Goal: Task Accomplishment & Management: Manage account settings

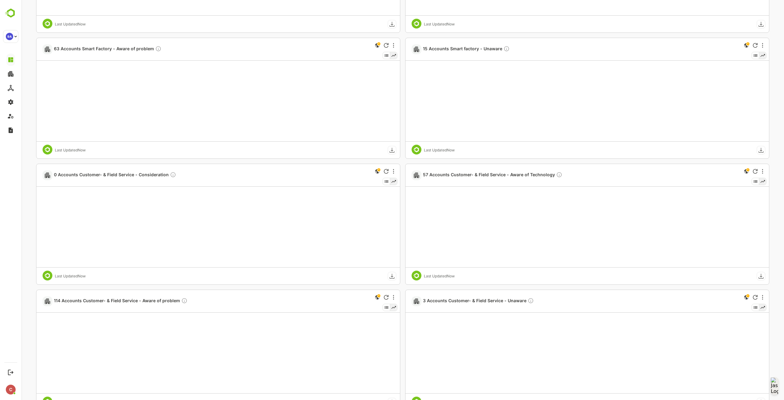
scroll to position [270, 0]
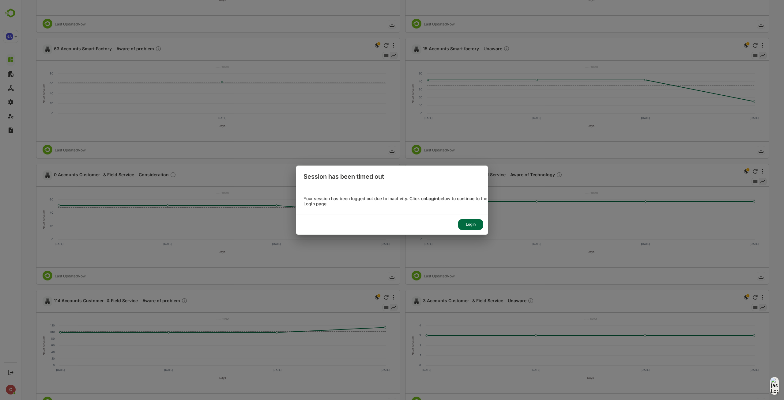
click at [472, 222] on div "Login" at bounding box center [470, 224] width 25 height 11
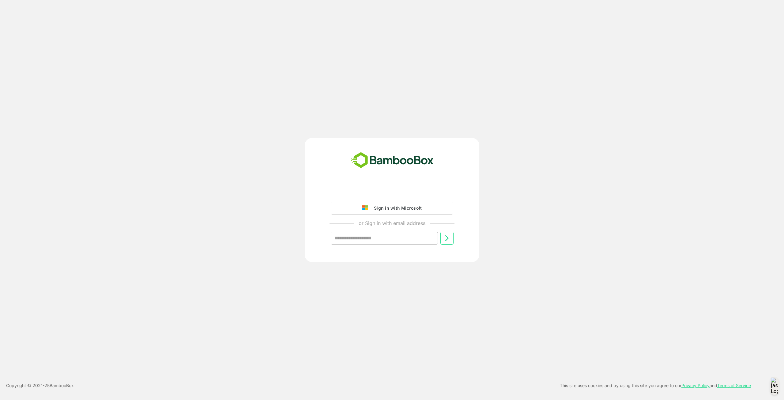
click at [385, 204] on div "Sign in with Microsoft" at bounding box center [396, 208] width 51 height 8
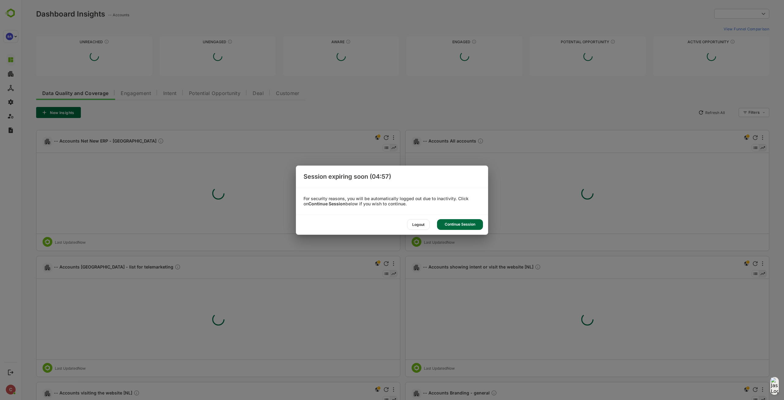
type input "**********"
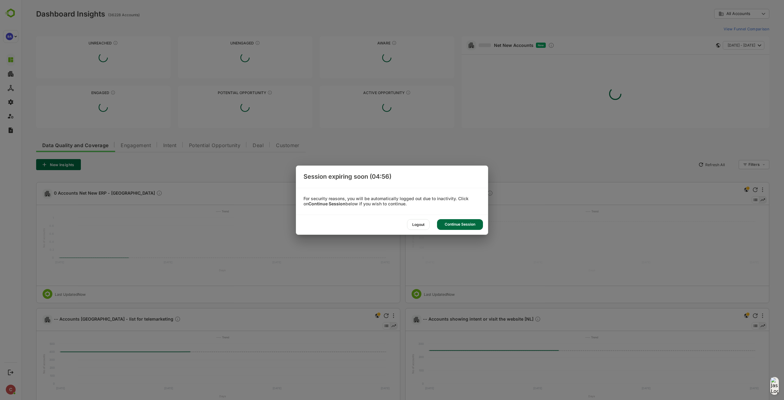
click at [449, 224] on div "Continue Session" at bounding box center [460, 224] width 46 height 11
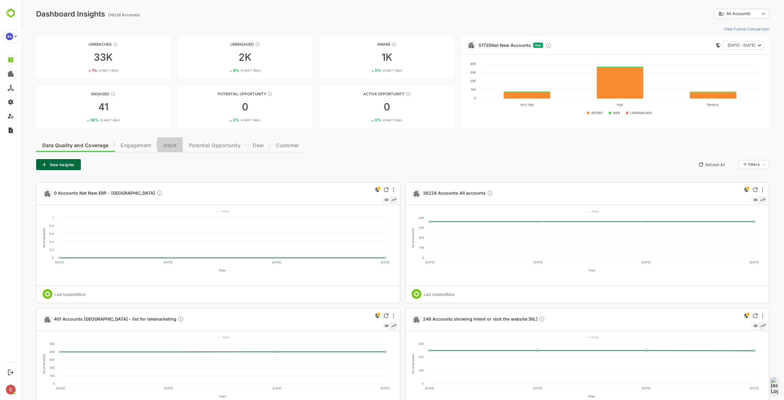
click at [167, 146] on span "Intent" at bounding box center [169, 145] width 13 height 5
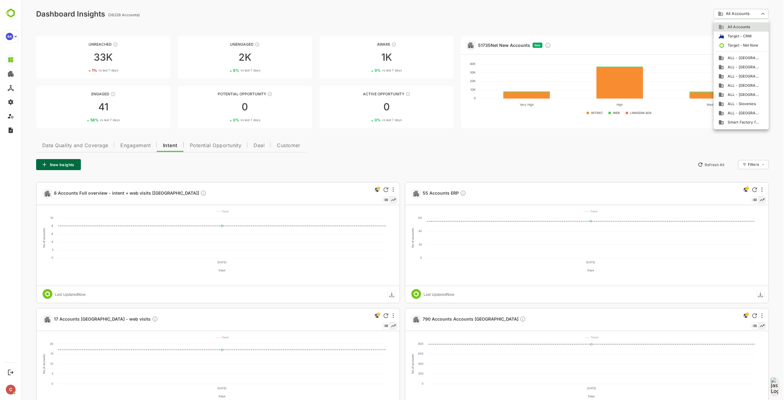
click at [717, 13] on div at bounding box center [402, 200] width 763 height 400
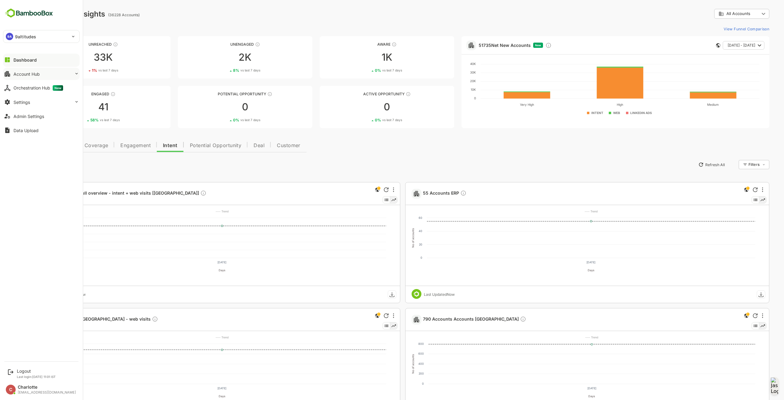
click at [31, 76] on div "Account Hub" at bounding box center [26, 73] width 26 height 5
click at [41, 86] on div "Unified Account Profile" at bounding box center [33, 86] width 41 height 5
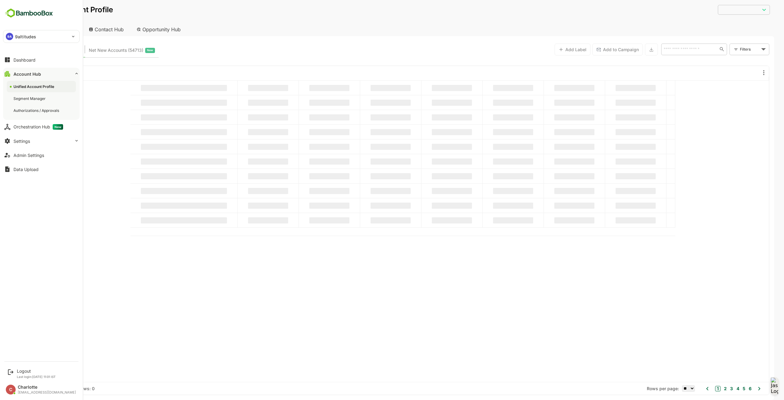
type input "**********"
click at [27, 139] on div "Settings" at bounding box center [21, 140] width 17 height 5
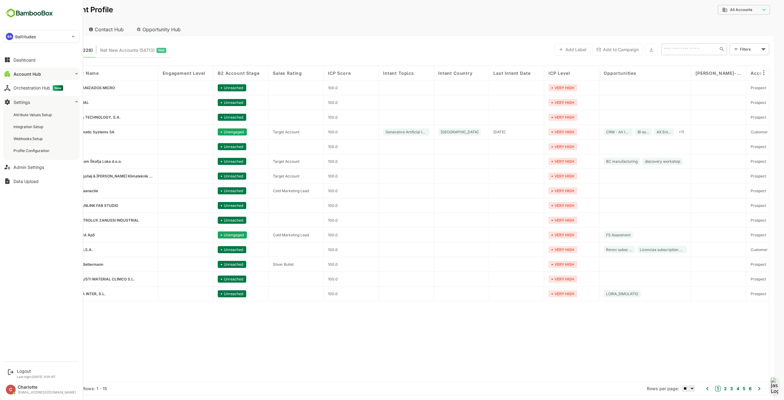
click at [43, 74] on button "Account Hub" at bounding box center [41, 74] width 77 height 12
click at [32, 102] on div "Segment Manager" at bounding box center [41, 98] width 69 height 11
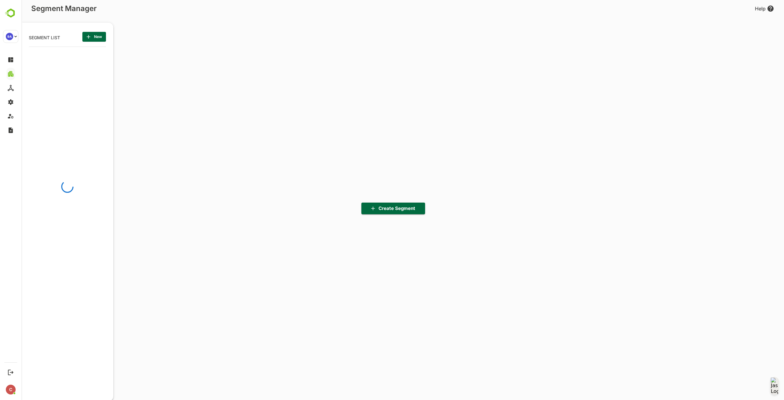
scroll to position [278, 76]
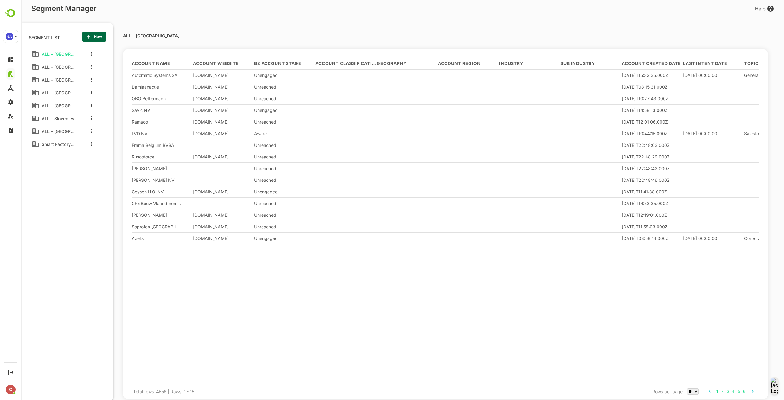
click at [73, 54] on div "ALL - [GEOGRAPHIC_DATA]" at bounding box center [53, 54] width 43 height 10
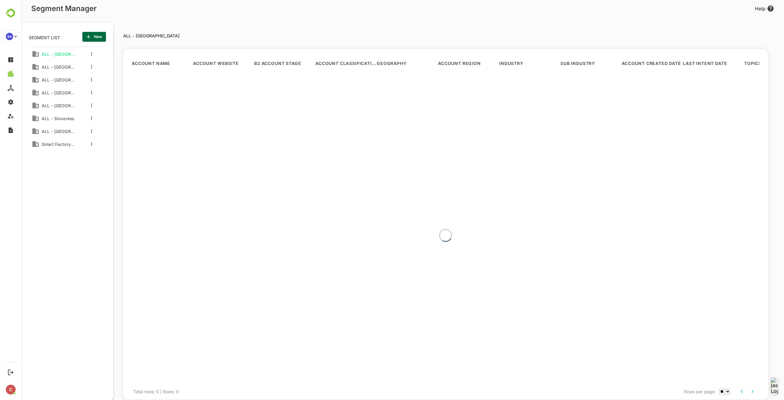
click at [92, 53] on icon "more actions" at bounding box center [91, 54] width 1 height 4
click at [113, 65] on span "Edit" at bounding box center [122, 64] width 33 height 7
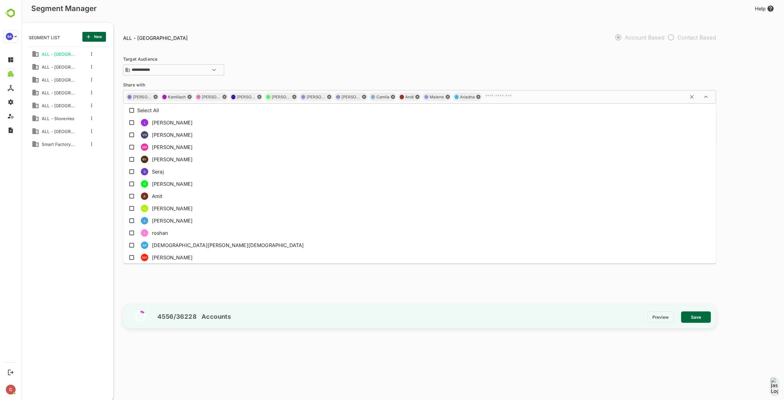
click at [529, 98] on input "text" at bounding box center [590, 97] width 214 height 6
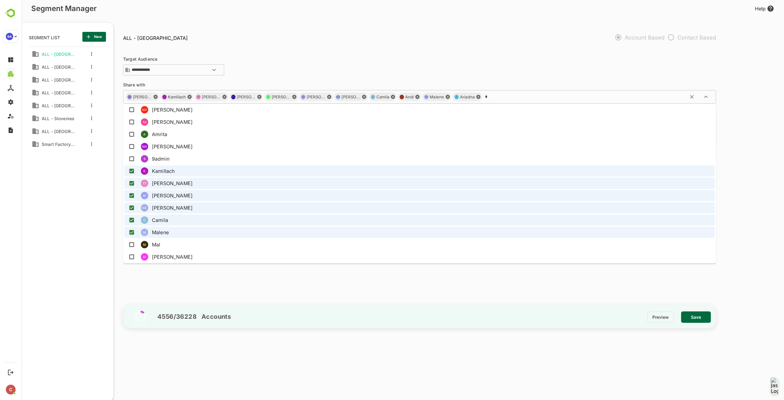
scroll to position [0, 0]
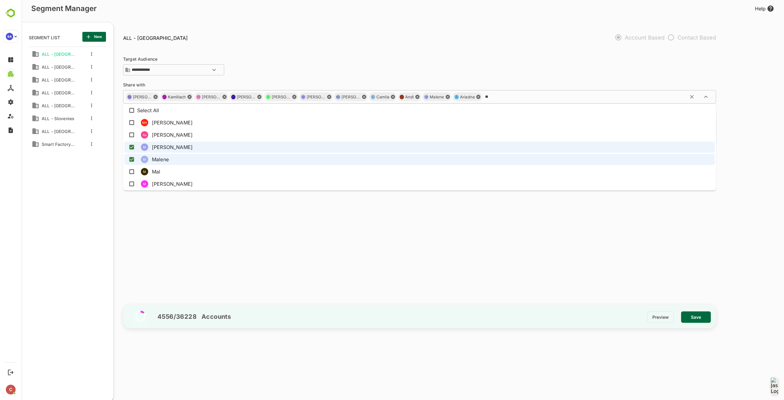
type input "***"
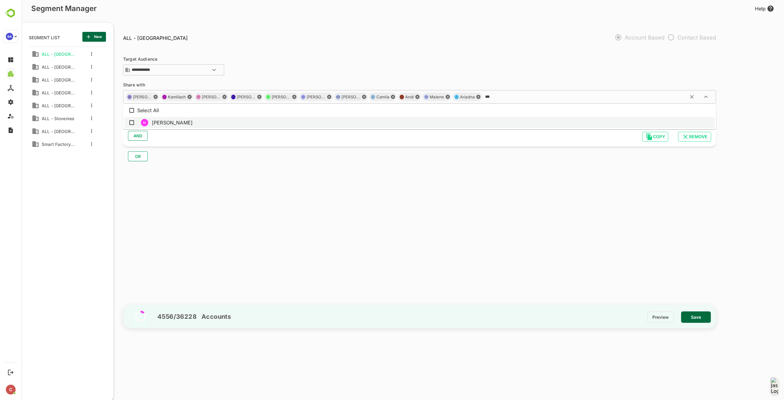
click at [258, 121] on li "M [PERSON_NAME]" at bounding box center [419, 122] width 591 height 11
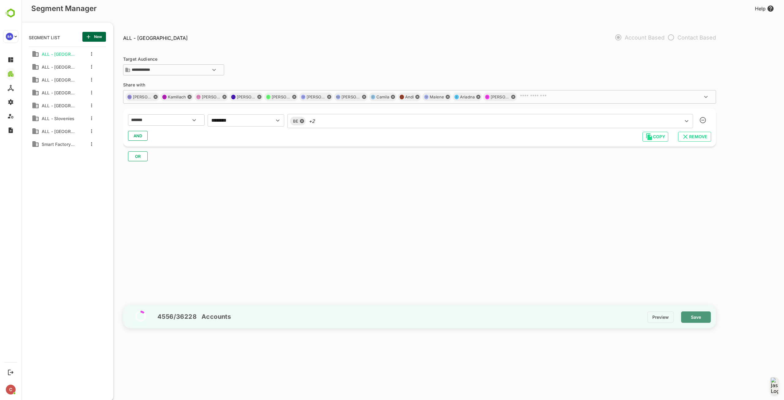
click at [695, 319] on span "Save" at bounding box center [696, 317] width 20 height 8
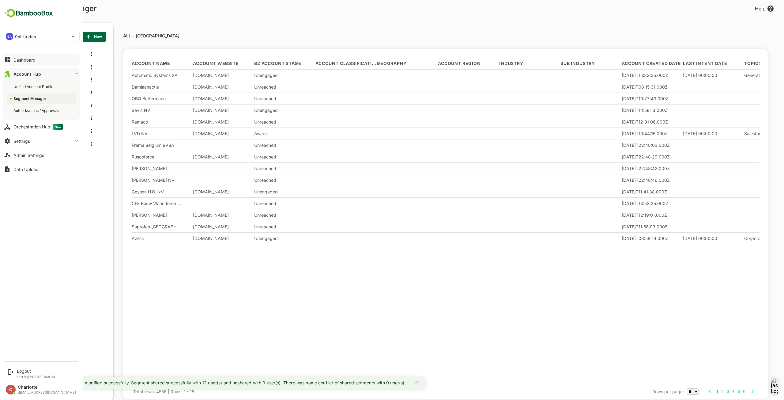
click at [21, 57] on div "Dashboard" at bounding box center [24, 59] width 22 height 5
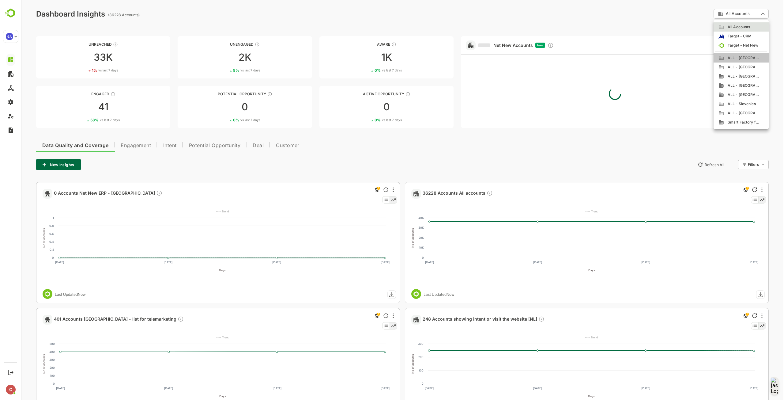
click at [735, 58] on span "ALL - [GEOGRAPHIC_DATA]" at bounding box center [742, 58] width 36 height 6
type input "**********"
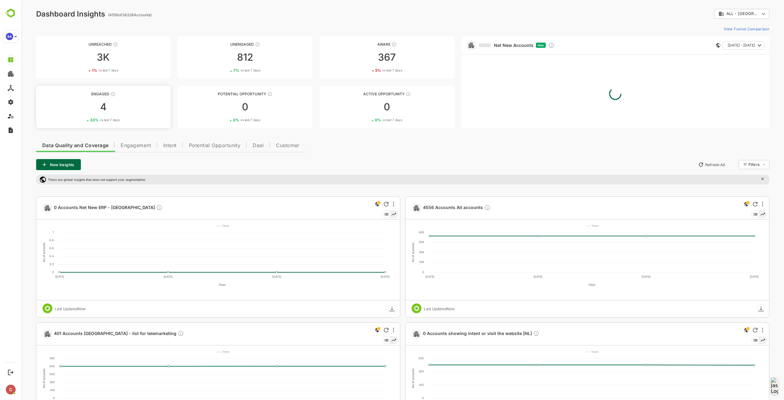
click at [95, 95] on div "Engaged" at bounding box center [103, 94] width 135 height 5
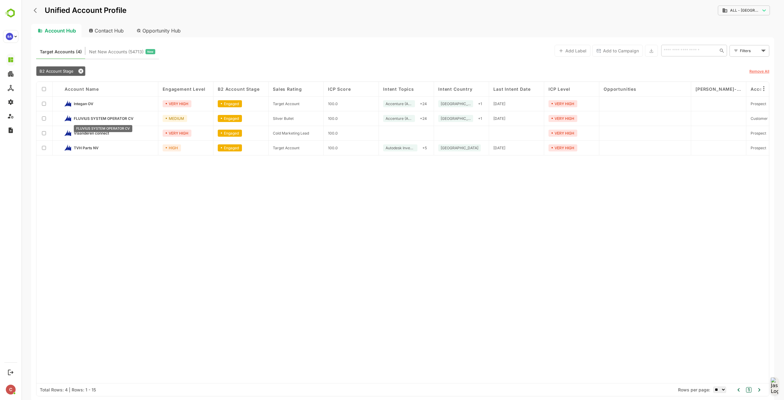
click at [102, 119] on span "FLUVIUS SYSTEM OPERATOR CV" at bounding box center [104, 118] width 60 height 5
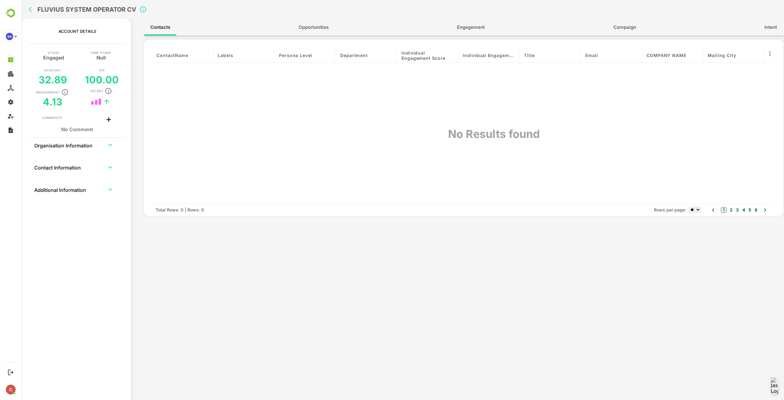
click at [324, 28] on span "Opportunities" at bounding box center [314, 27] width 30 height 8
click at [765, 28] on span "Intent" at bounding box center [771, 27] width 13 height 8
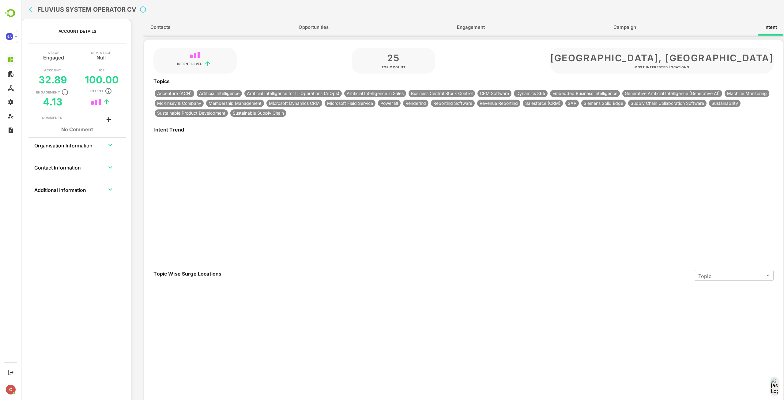
type input "**********"
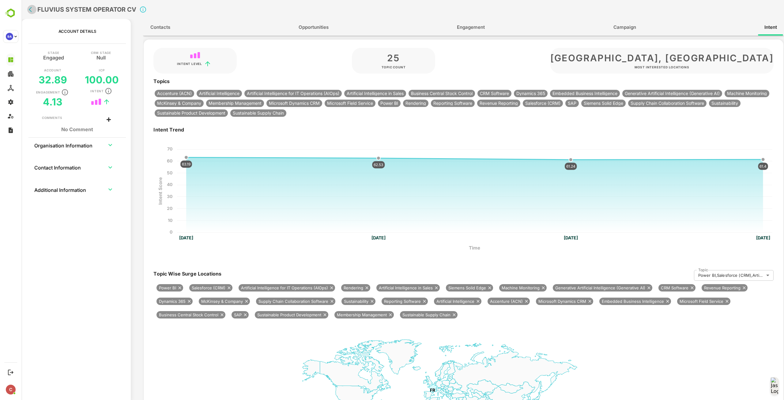
click at [29, 8] on icon "back" at bounding box center [32, 9] width 6 height 6
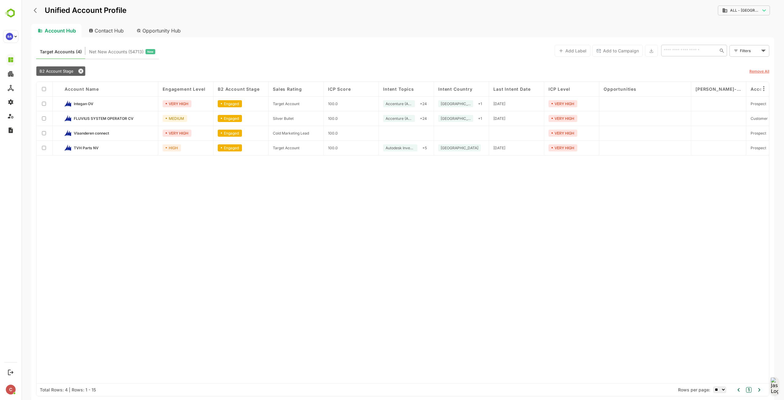
click at [36, 10] on icon "back" at bounding box center [37, 10] width 6 height 6
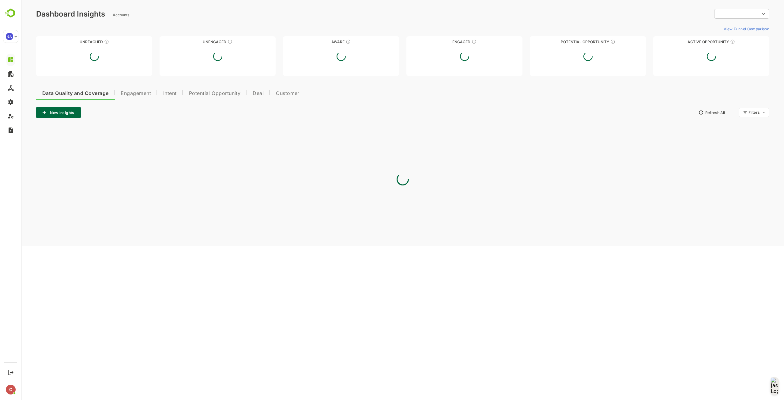
type input "**********"
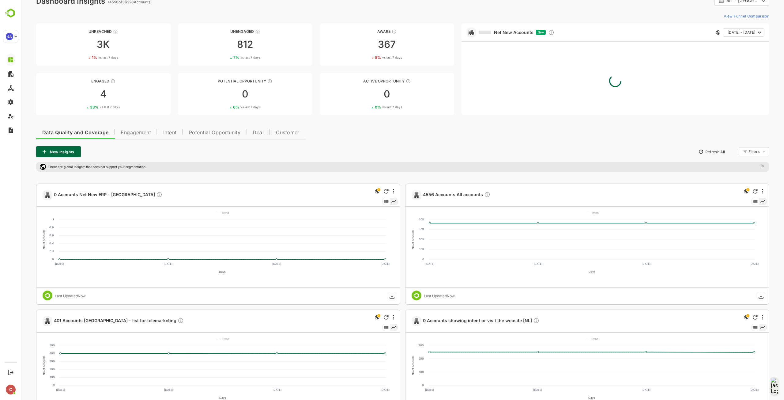
scroll to position [13, 0]
click at [174, 130] on span "Intent" at bounding box center [169, 132] width 13 height 5
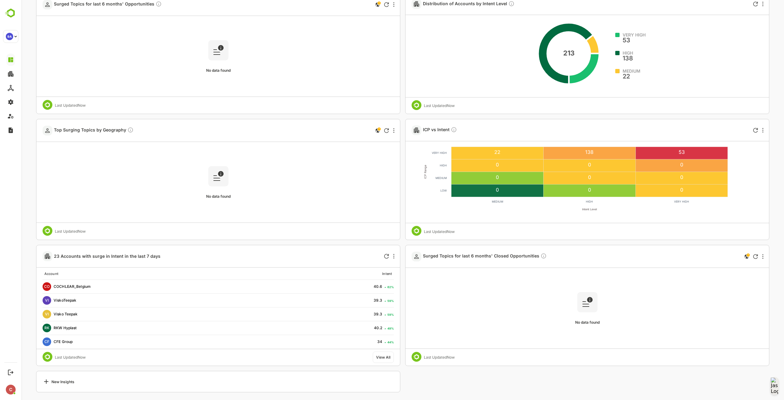
scroll to position [1339, 0]
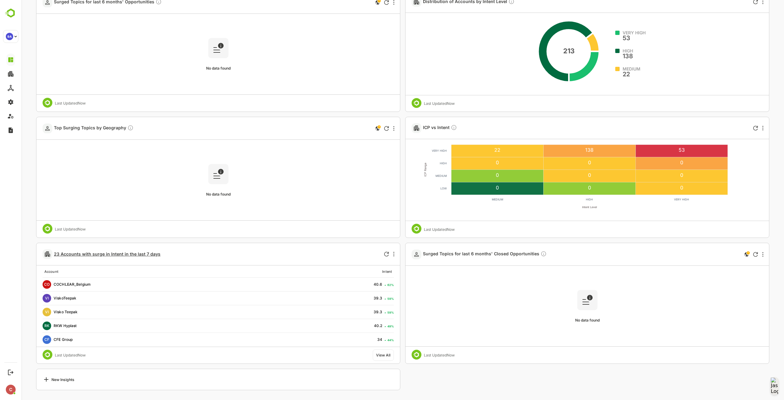
click at [147, 254] on span "23 Accounts with surge in Intent in the last 7 days" at bounding box center [107, 253] width 107 height 5
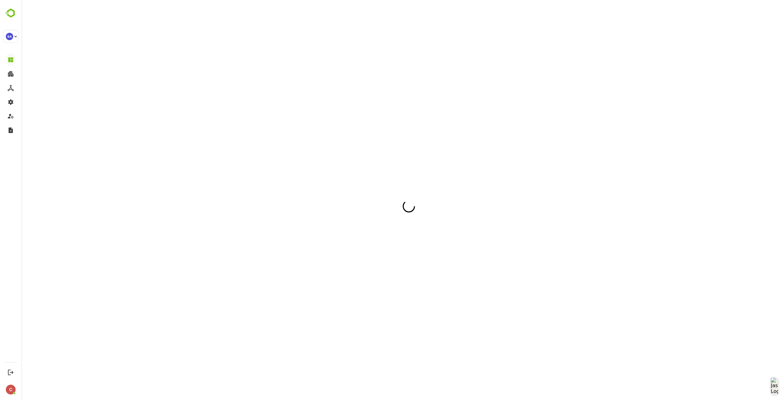
scroll to position [0, 0]
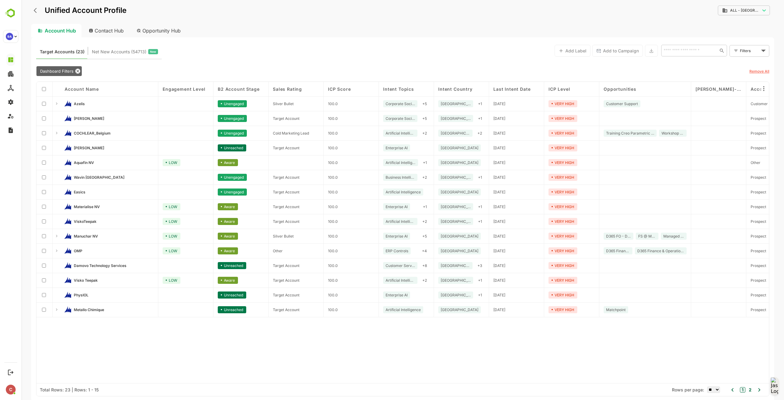
click at [252, 336] on div "Account Name Engagement Level B2 Account Stage Sales Rating ICP Score Intent To…" at bounding box center [402, 233] width 733 height 302
